Goal: Transaction & Acquisition: Purchase product/service

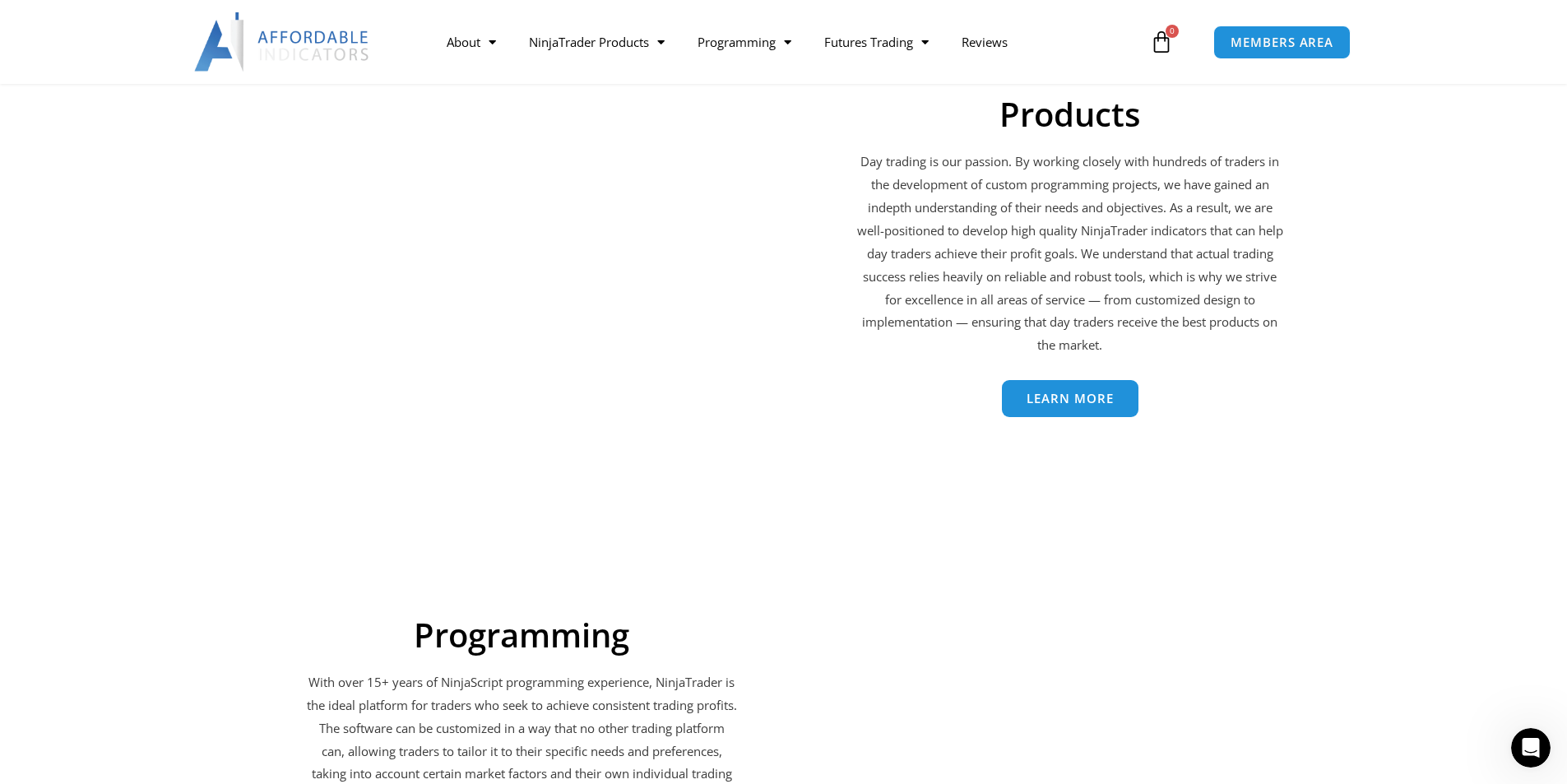
scroll to position [2467, 0]
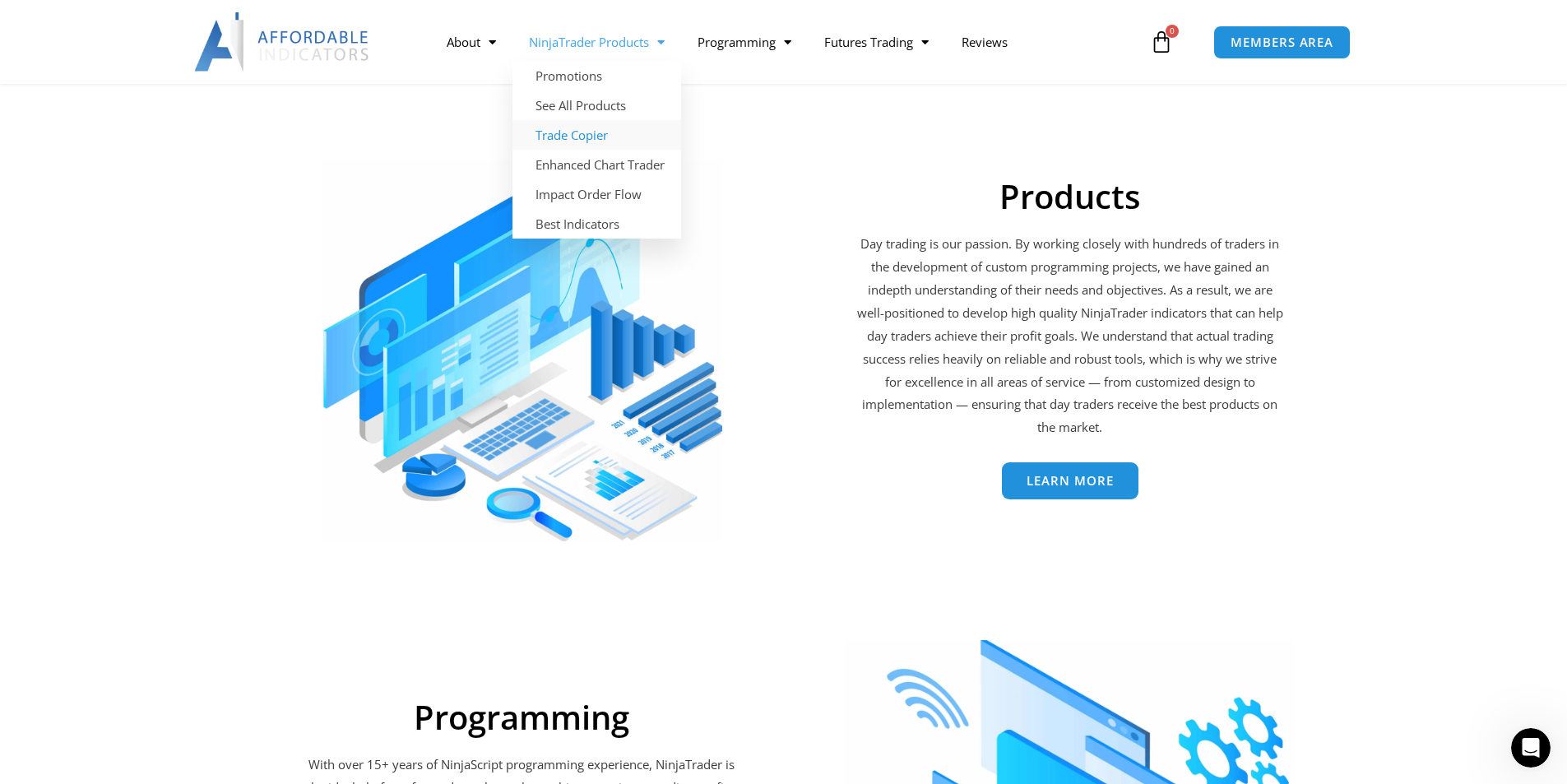
click at [605, 132] on link "Trade Copier" at bounding box center [597, 135] width 168 height 30
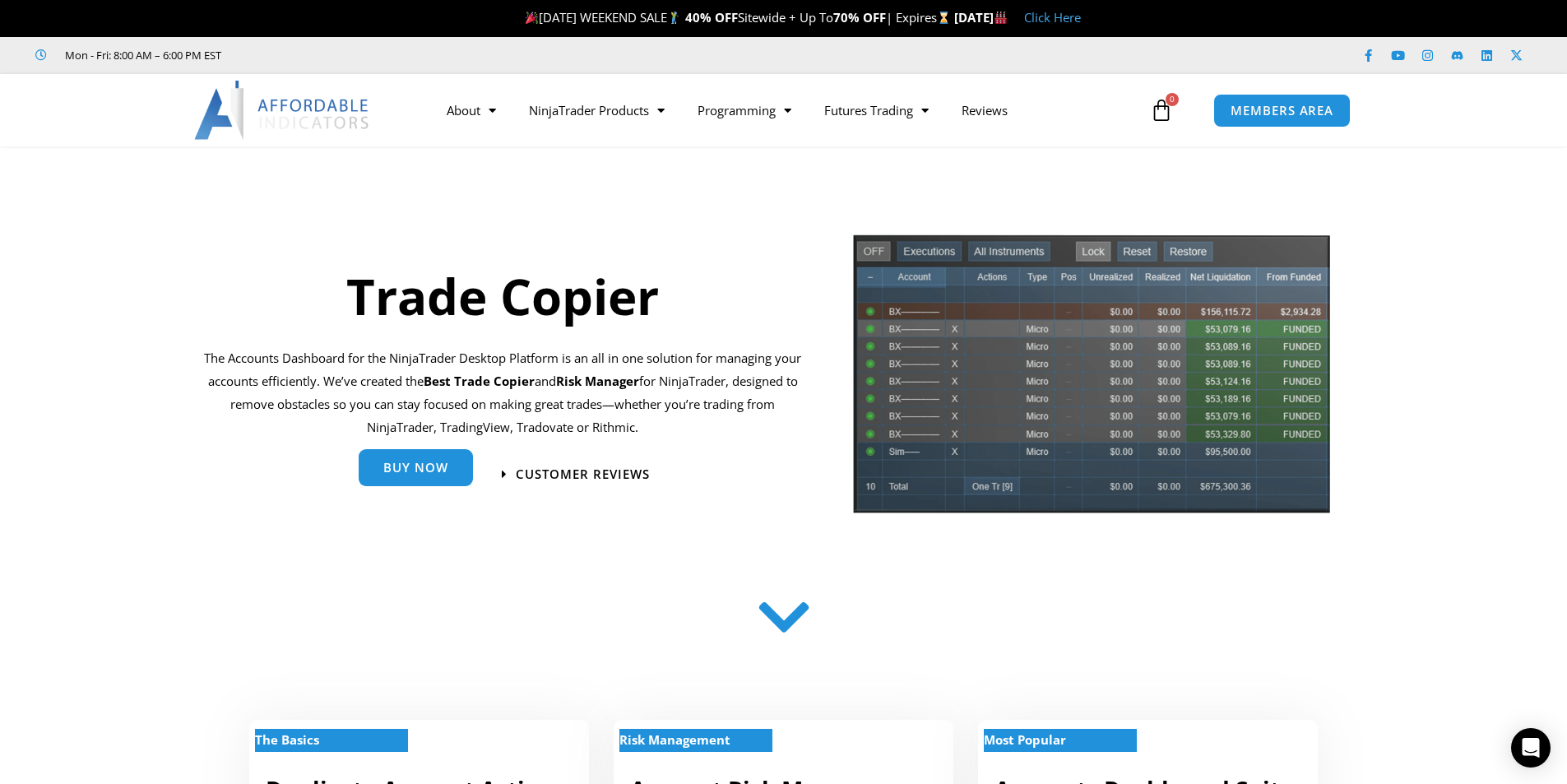
click at [417, 480] on link "Buy Now" at bounding box center [416, 467] width 114 height 37
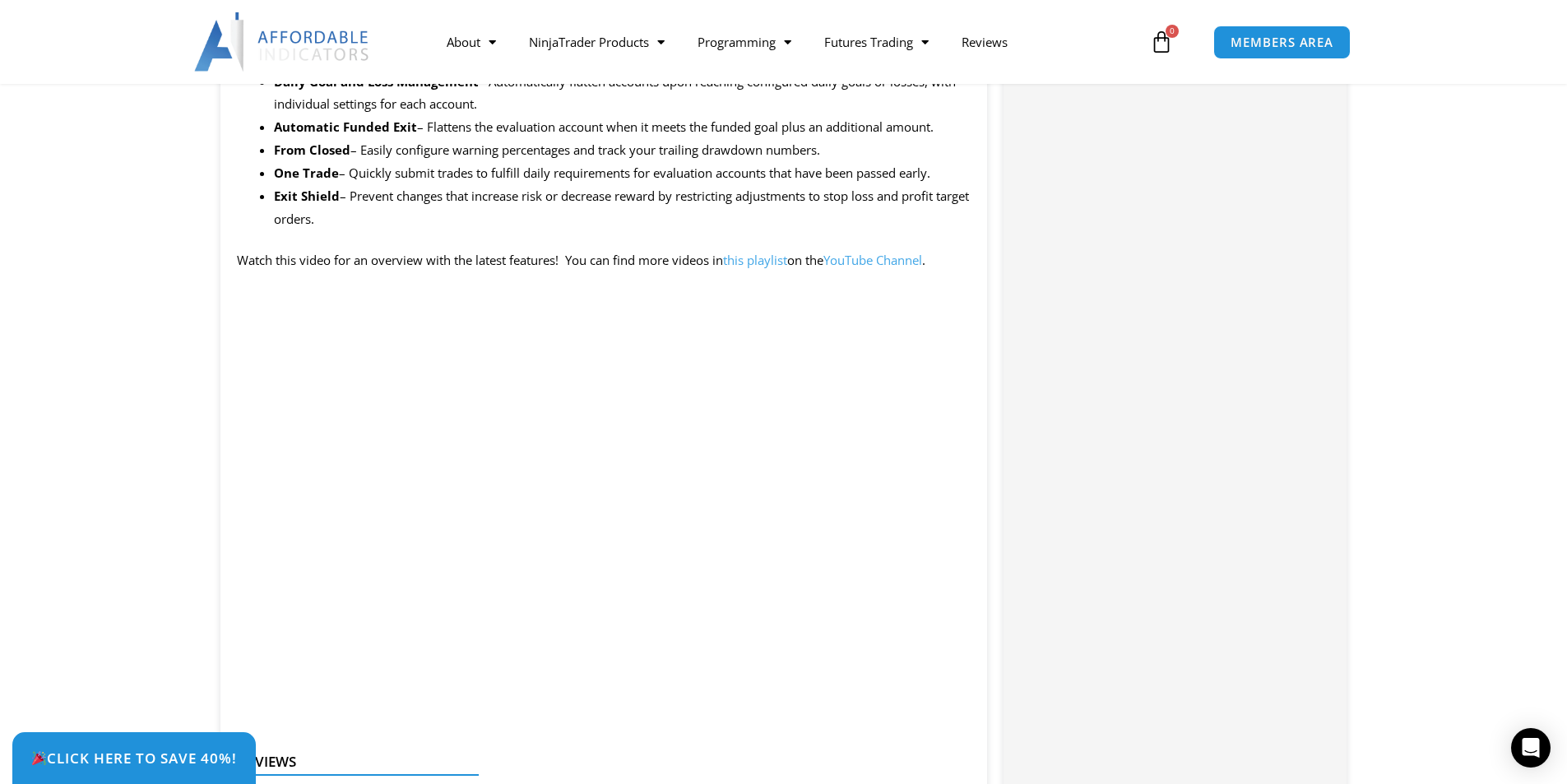
scroll to position [1644, 0]
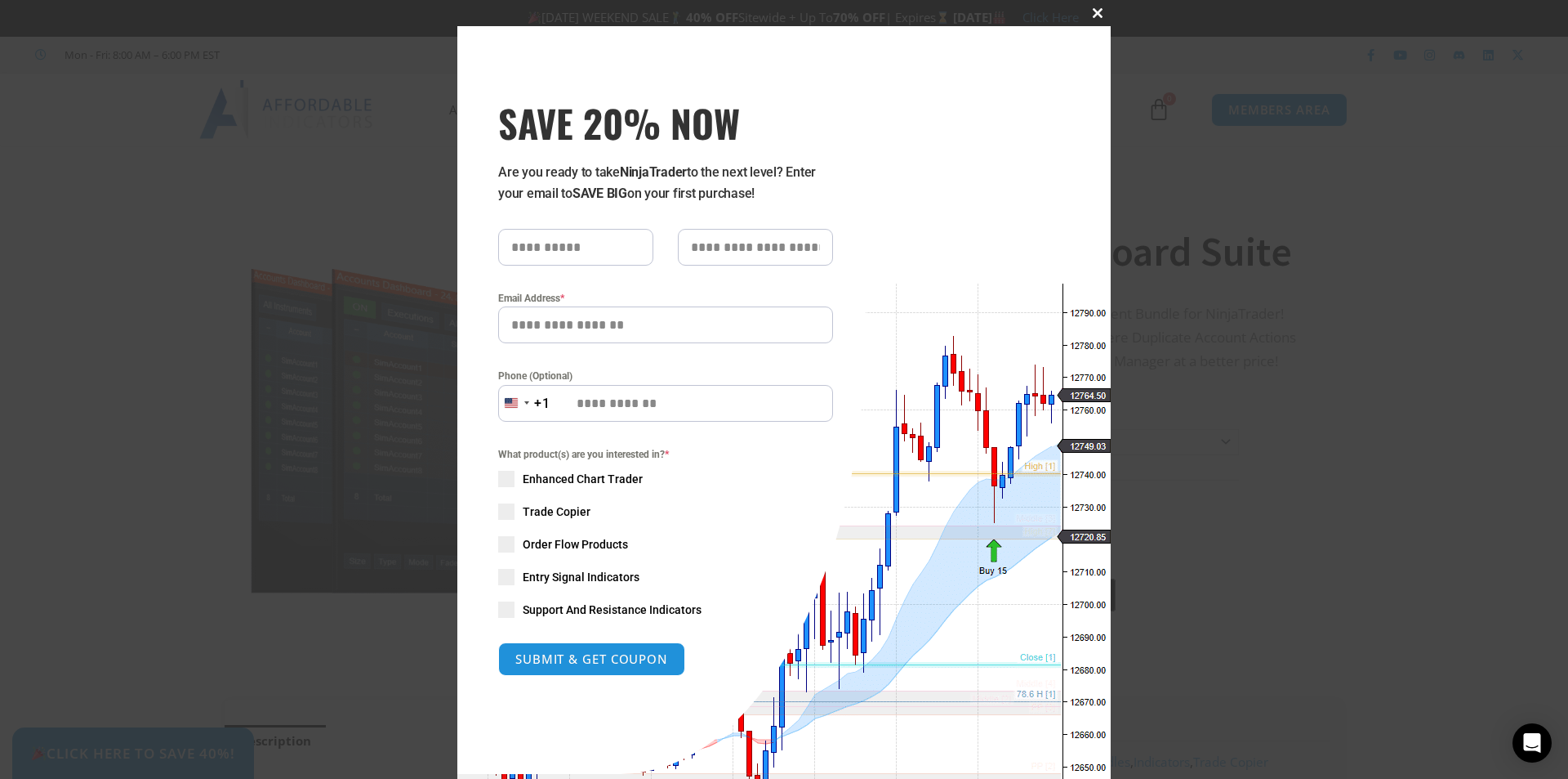
click at [1089, 8] on span at bounding box center [1098, 12] width 26 height 10
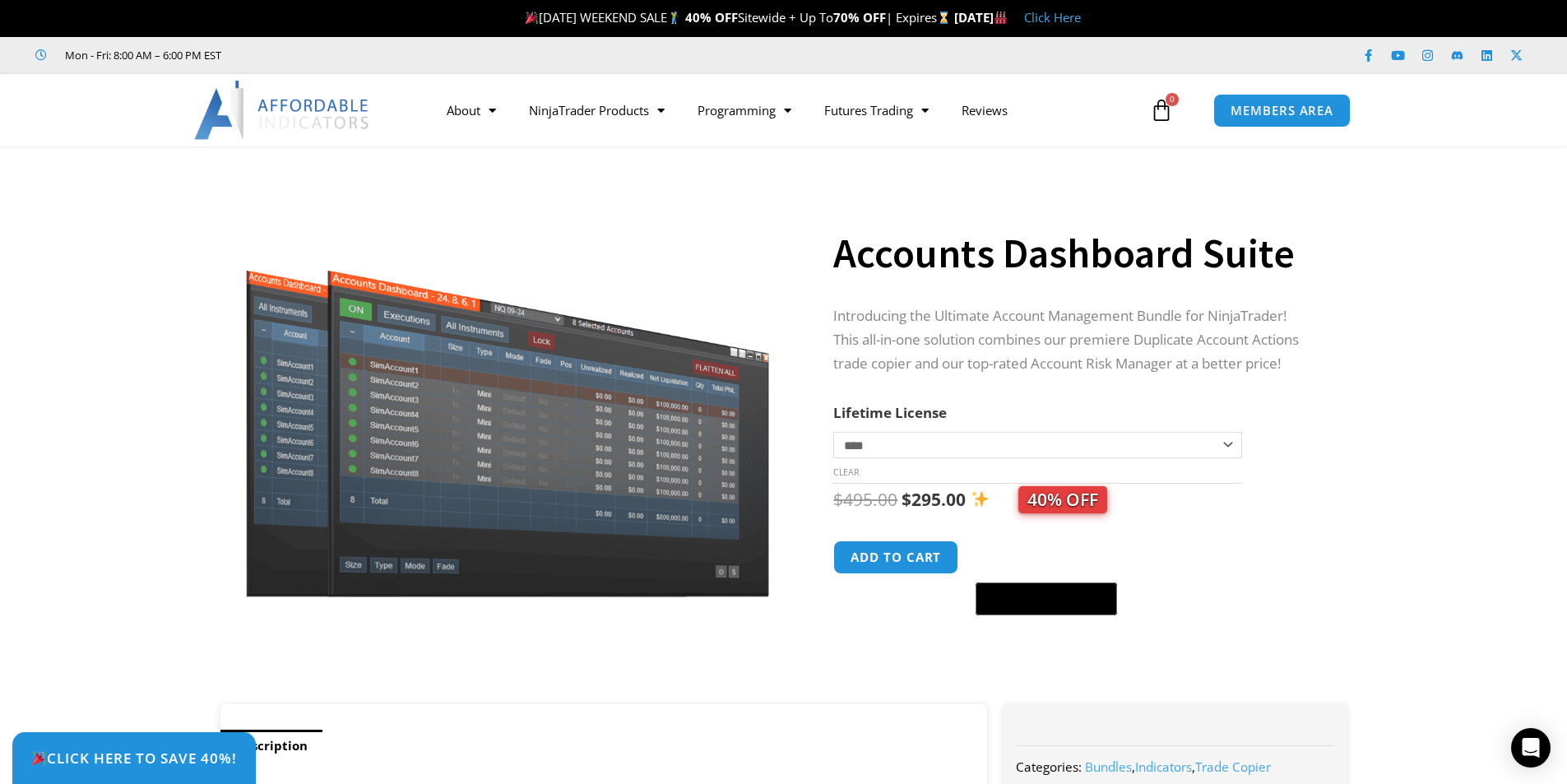
click at [1229, 443] on select "**********" at bounding box center [1037, 445] width 408 height 26
click at [493, 106] on span "Menu" at bounding box center [489, 110] width 16 height 29
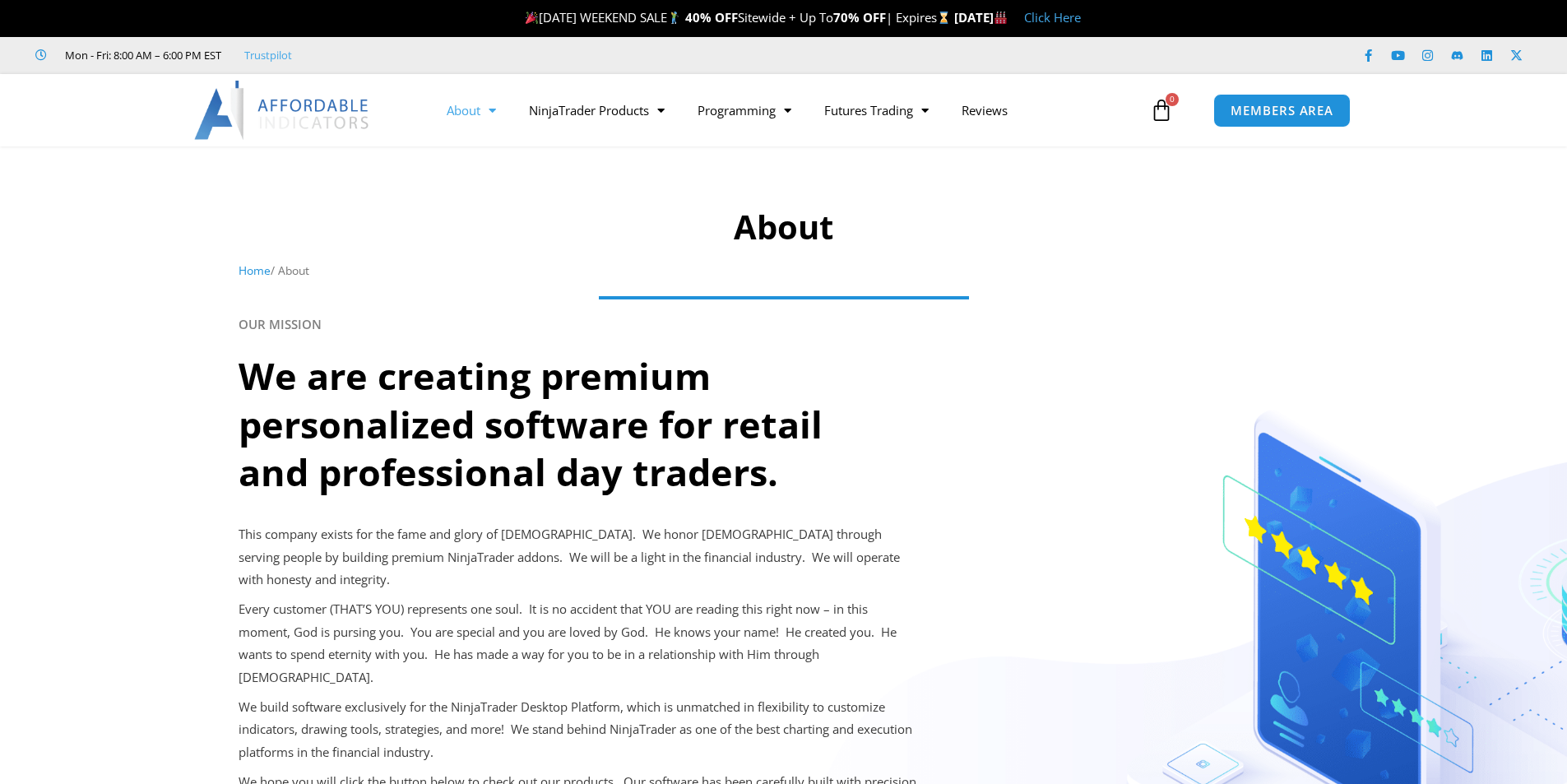
click at [655, 110] on span "Menu" at bounding box center [657, 110] width 16 height 29
click at [474, 108] on link "About" at bounding box center [471, 110] width 82 height 38
